Goal: Transaction & Acquisition: Download file/media

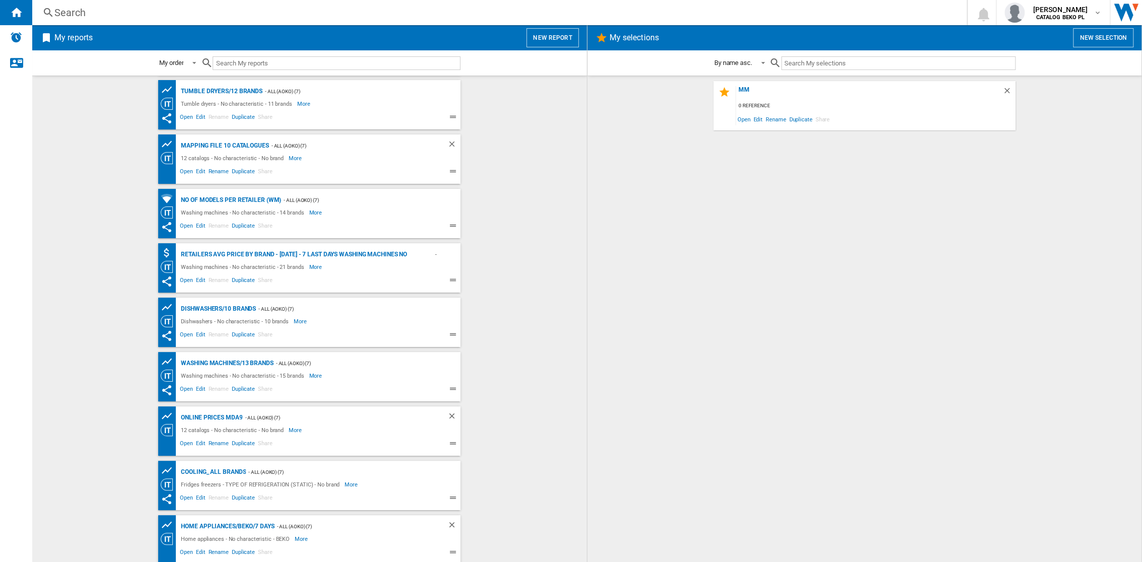
scroll to position [221, 0]
click at [200, 416] on div "Online prices MDA9" at bounding box center [210, 415] width 64 height 13
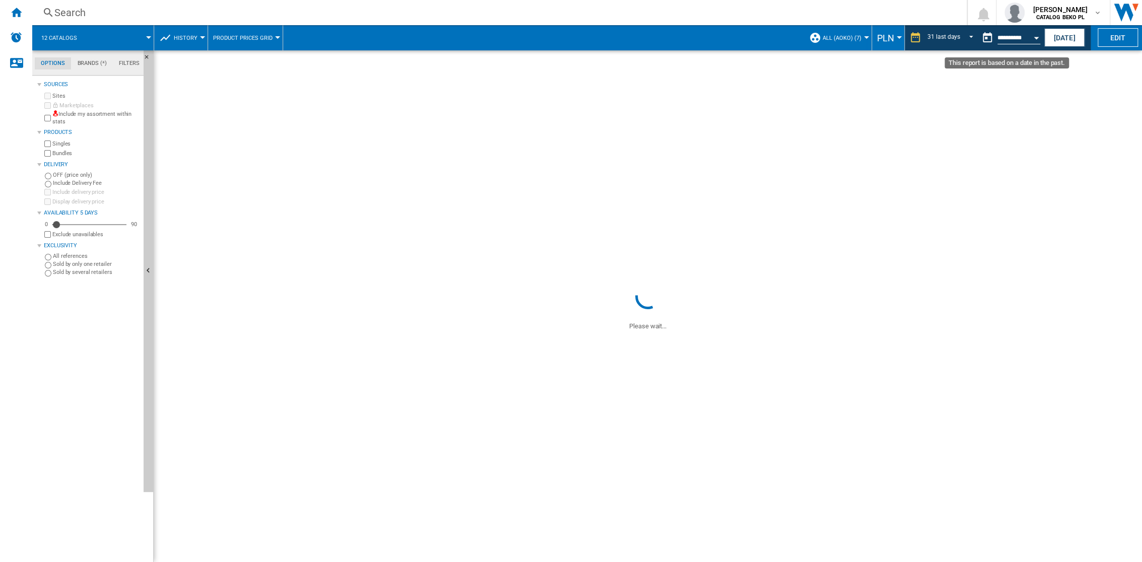
click at [1035, 35] on button "Open calendar" at bounding box center [1036, 36] width 18 height 18
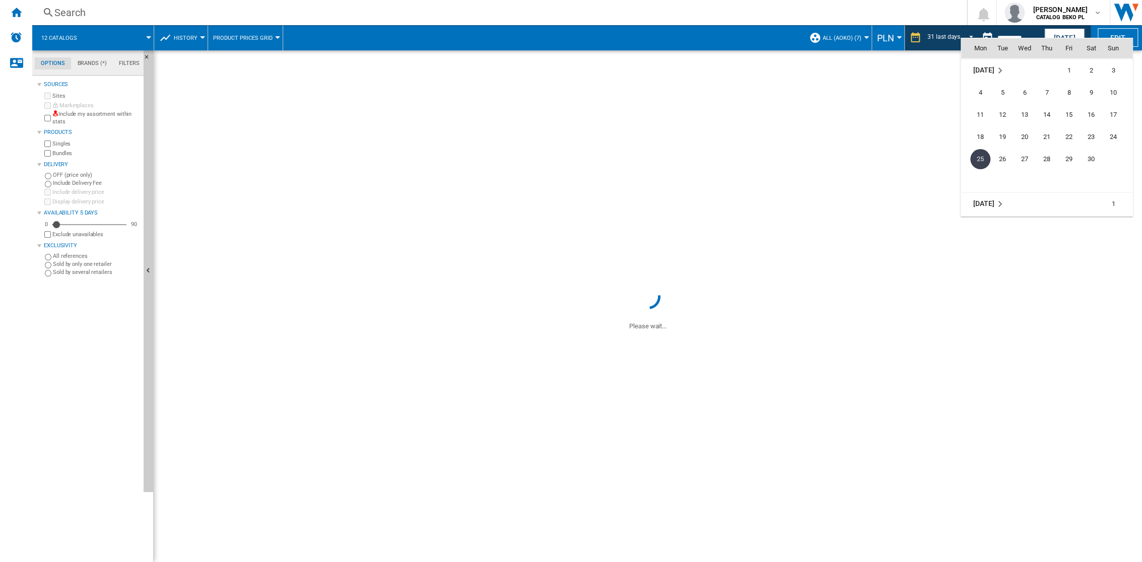
click at [1072, 32] on div at bounding box center [571, 281] width 1142 height 562
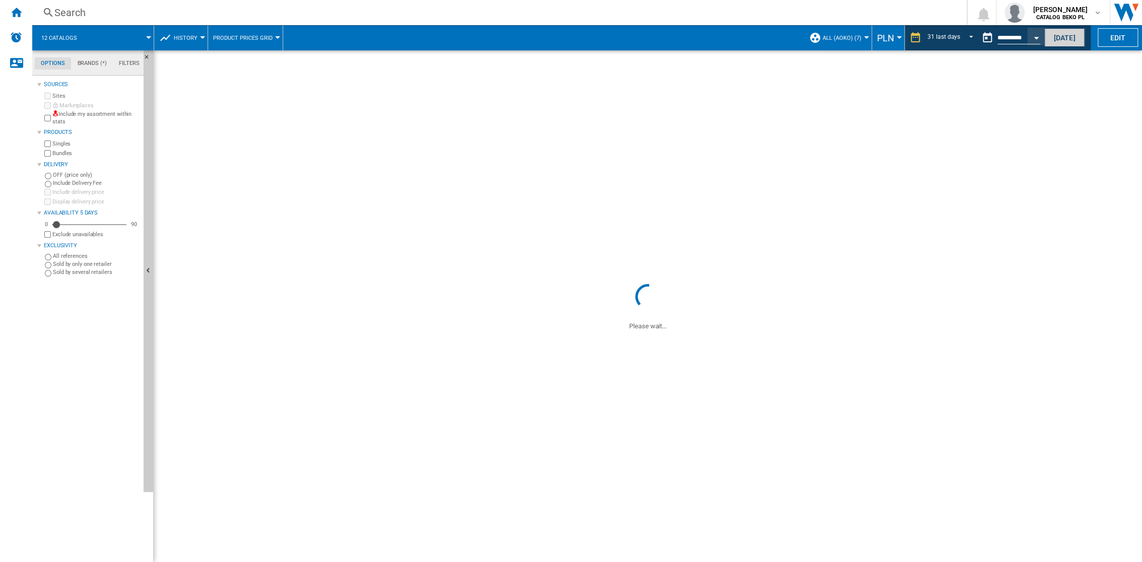
click at [1071, 32] on button "[DATE]" at bounding box center [1065, 37] width 40 height 19
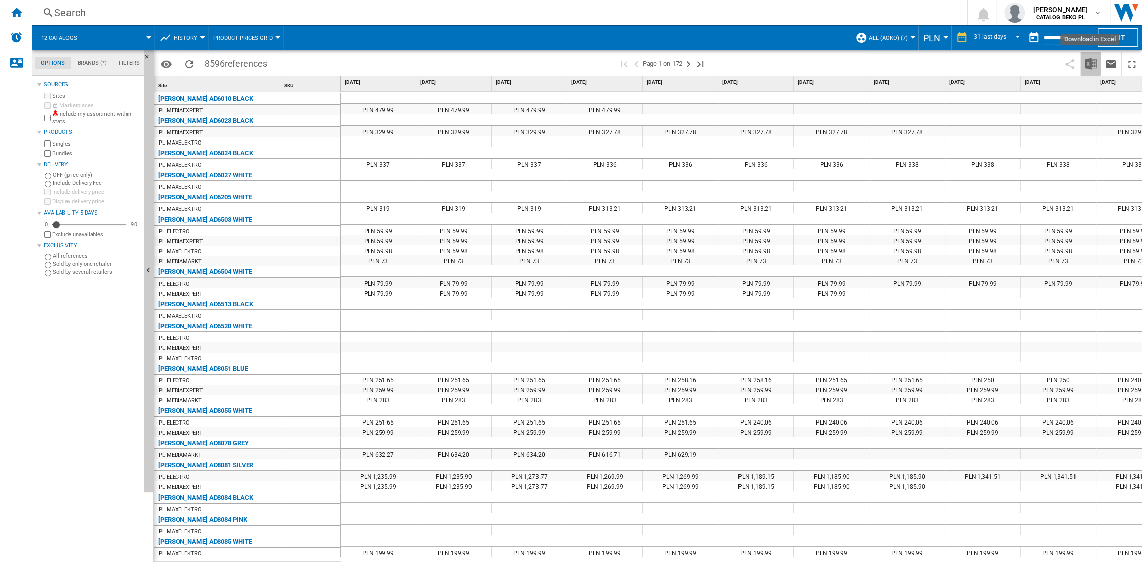
click at [1093, 64] on img "Download in Excel" at bounding box center [1091, 64] width 12 height 12
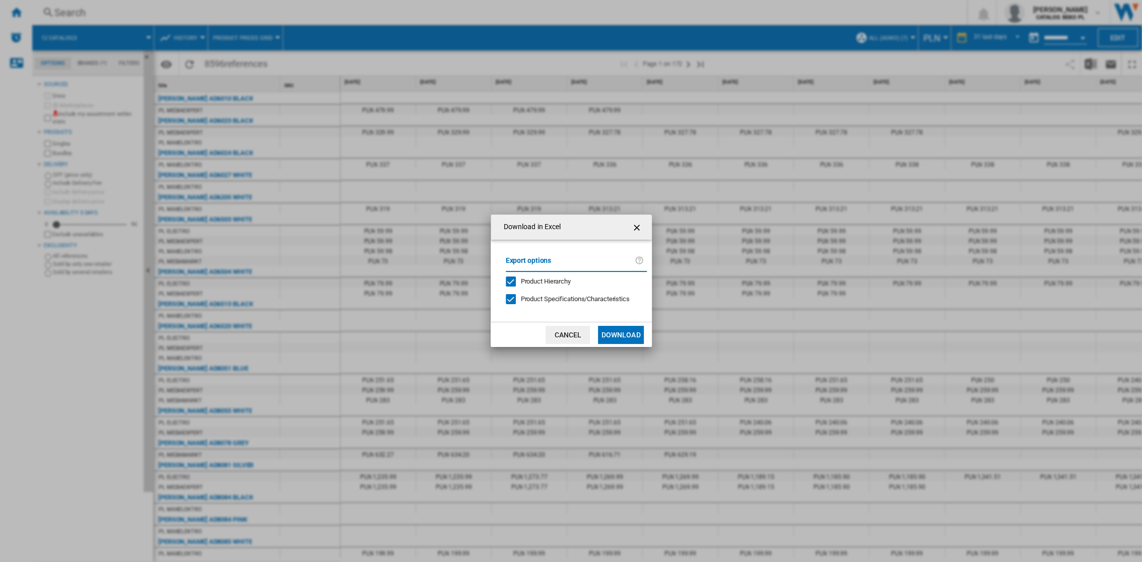
click at [621, 331] on button "Download" at bounding box center [620, 335] width 45 height 18
